Goal: Find contact information: Find contact information

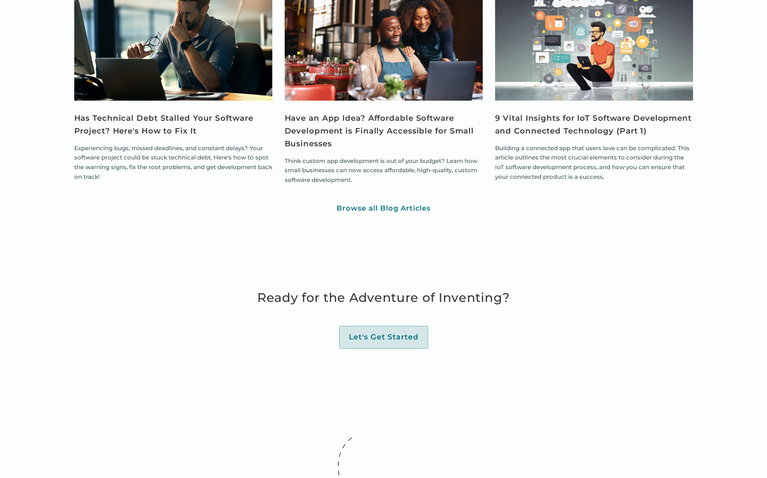
scroll to position [3324, 0]
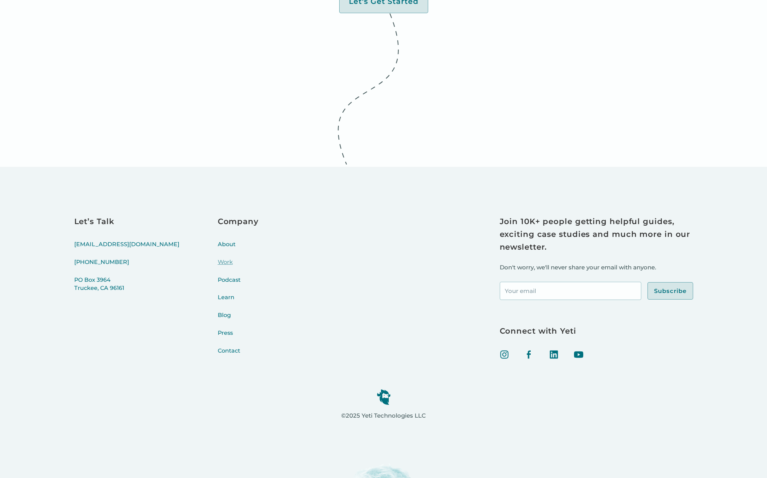
click at [218, 259] on link "Work" at bounding box center [238, 267] width 41 height 18
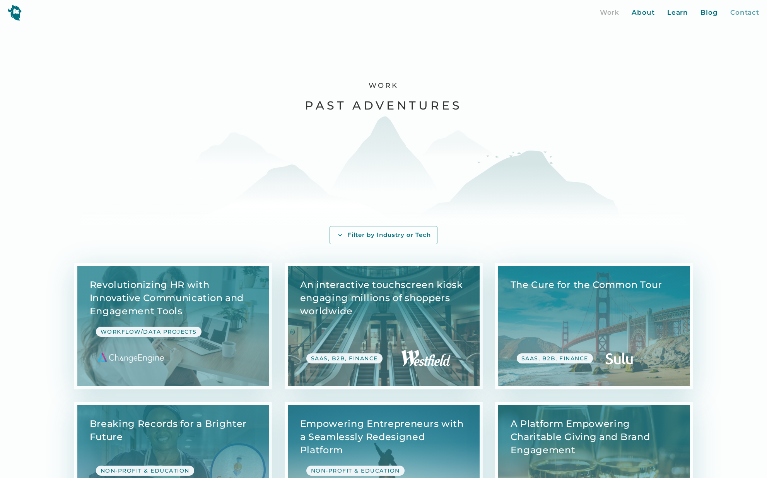
click at [749, 16] on div "Contact" at bounding box center [745, 13] width 29 height 10
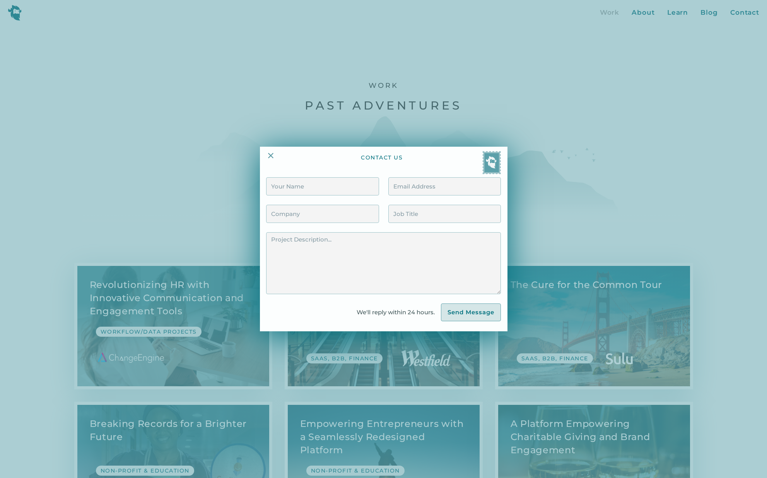
click at [584, 132] on div at bounding box center [383, 239] width 767 height 478
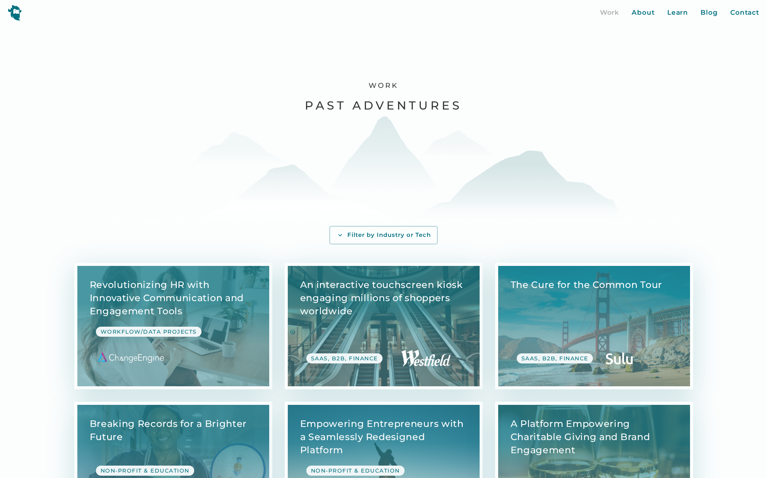
click at [690, 14] on div "Work About Learn Blog Contact Close More..." at bounding box center [680, 13] width 160 height 10
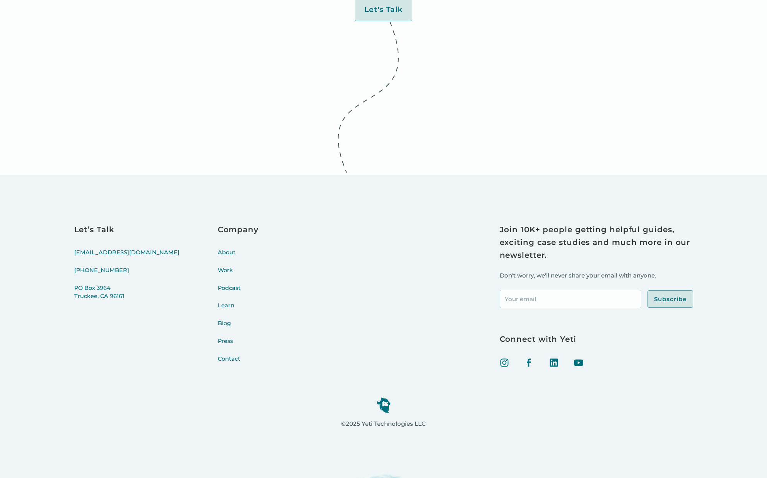
scroll to position [2591, 0]
